Goal: Find specific page/section: Find specific page/section

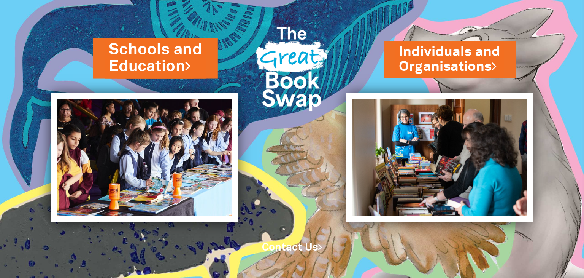
click at [135, 69] on link "Schools and Education" at bounding box center [155, 58] width 93 height 38
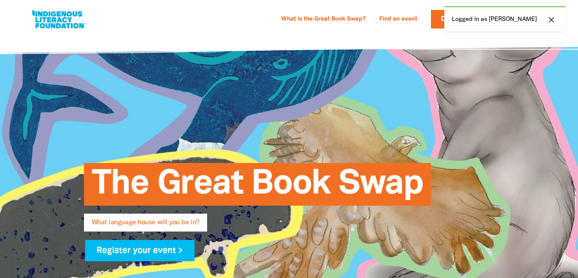
select select "high-school"
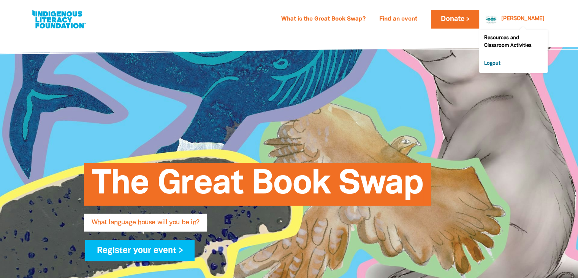
click at [490, 64] on link "Logout" at bounding box center [513, 63] width 68 height 17
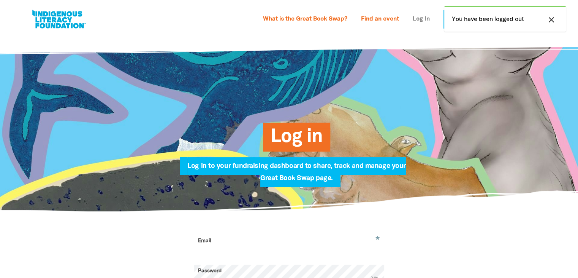
click at [420, 19] on link "Log In" at bounding box center [421, 19] width 26 height 12
click at [202, 255] on input "Email" at bounding box center [289, 246] width 190 height 24
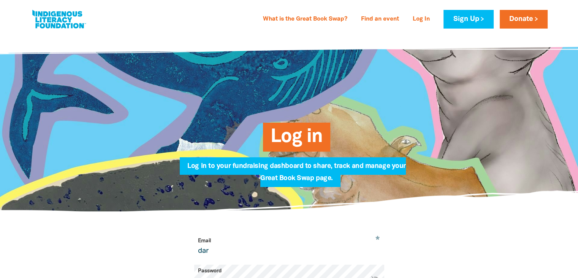
type input "[PERSON_NAME][EMAIL_ADDRESS][PERSON_NAME][DOMAIN_NAME]"
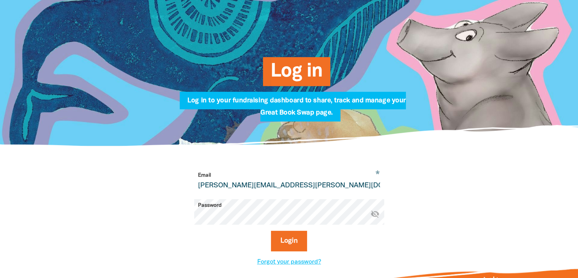
click at [271, 230] on button "Login" at bounding box center [289, 240] width 36 height 21
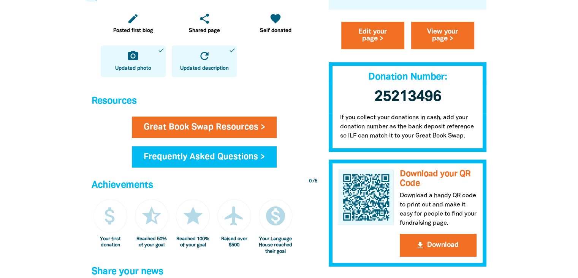
scroll to position [440, 0]
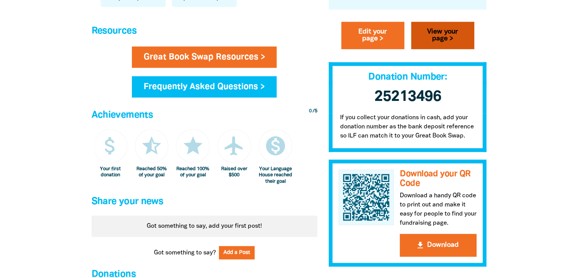
click at [426, 32] on link "View your page >" at bounding box center [442, 35] width 63 height 27
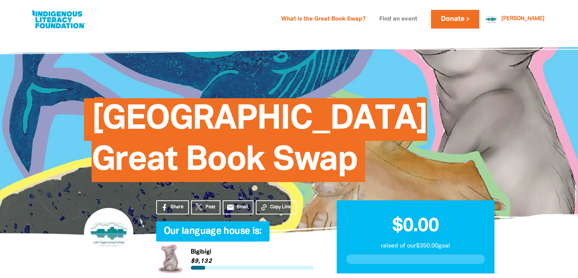
click at [420, 21] on link "Find an event" at bounding box center [398, 19] width 47 height 12
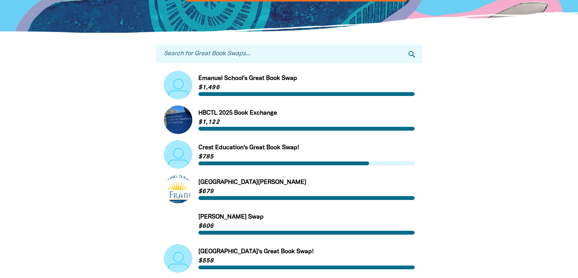
scroll to position [117, 0]
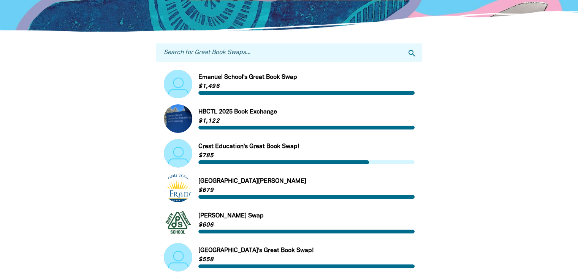
click at [256, 56] on input "Search for Great Book Swaps..." at bounding box center [289, 52] width 266 height 19
type input "[GEOGRAPHIC_DATA]"
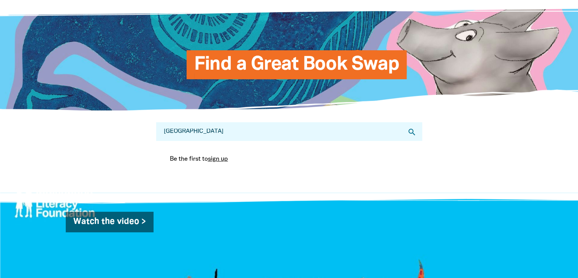
scroll to position [0, 0]
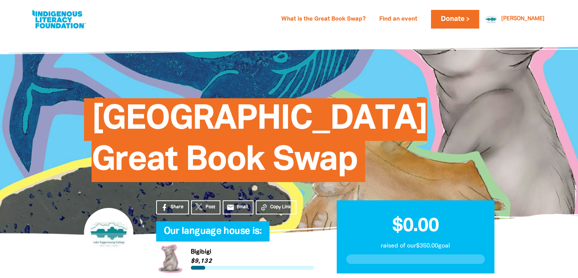
click at [33, 238] on section "Share Post email Email Copy Link Our language house is:﻿ My Team Link to Bigibi…" at bounding box center [289, 255] width 578 height 42
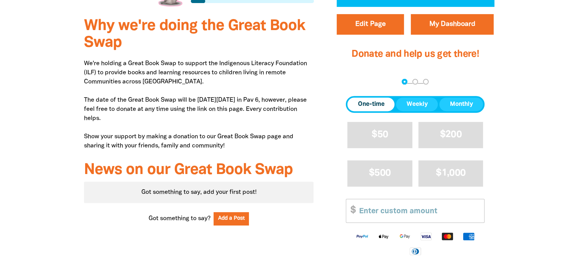
scroll to position [1, 0]
